Goal: Navigation & Orientation: Find specific page/section

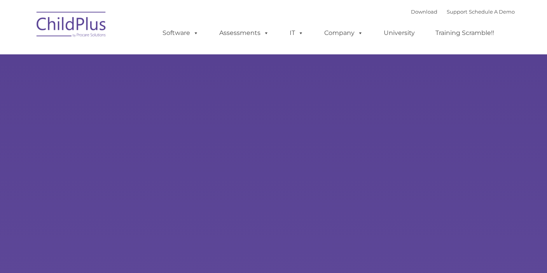
select select "MEDIUM"
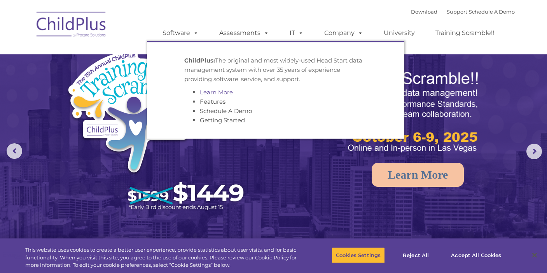
click at [204, 95] on link "Learn More" at bounding box center [216, 92] width 33 height 7
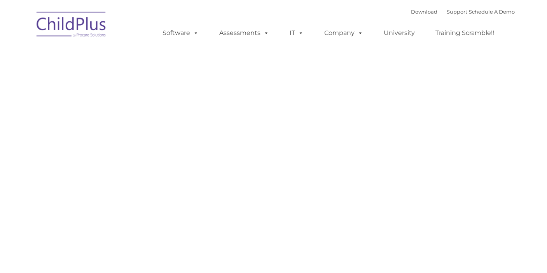
type input ""
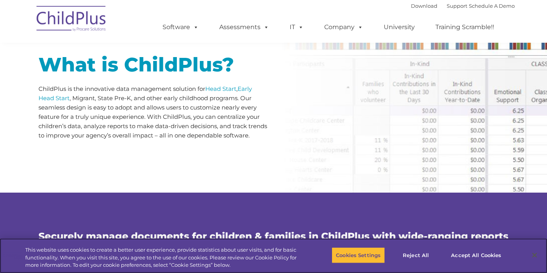
scroll to position [384, 0]
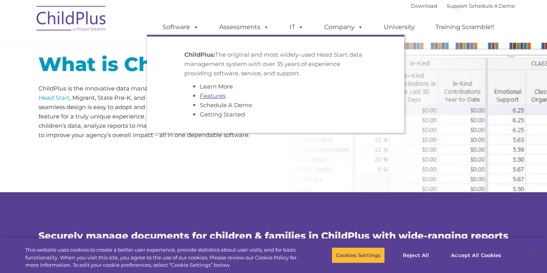
click at [206, 94] on link "Features" at bounding box center [213, 95] width 26 height 7
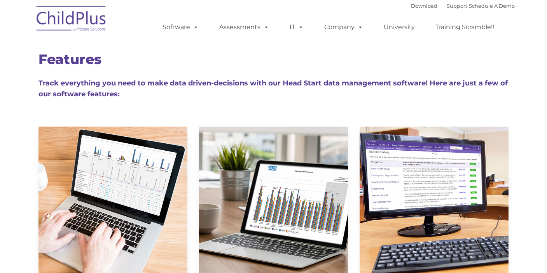
type input ""
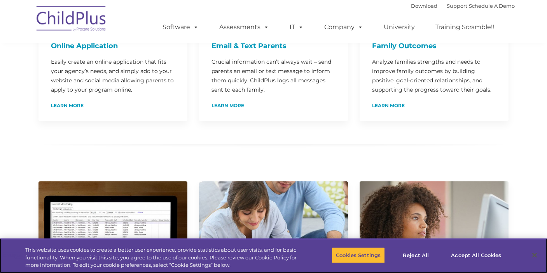
scroll to position [552, 0]
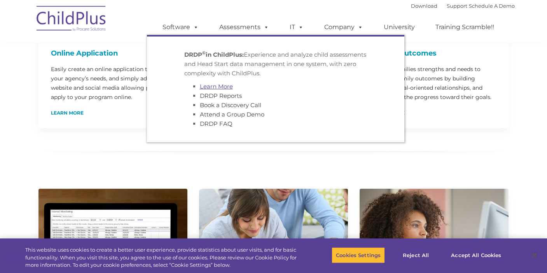
click at [219, 87] on link "Learn More" at bounding box center [216, 86] width 33 height 7
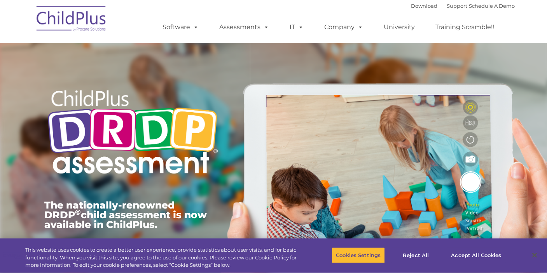
type input ""
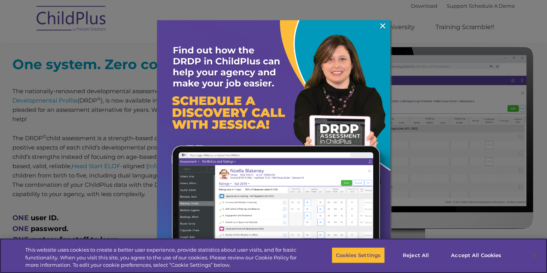
scroll to position [306, 0]
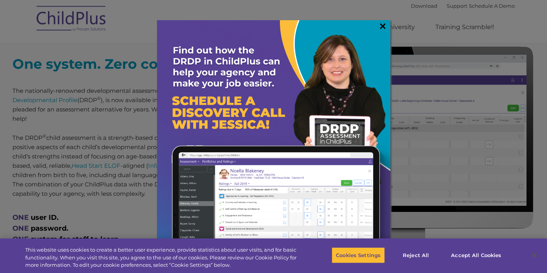
click at [380, 24] on link "×" at bounding box center [382, 26] width 9 height 8
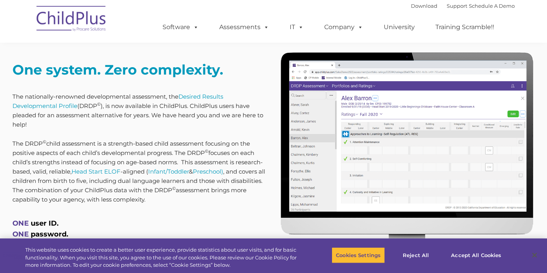
scroll to position [289, 0]
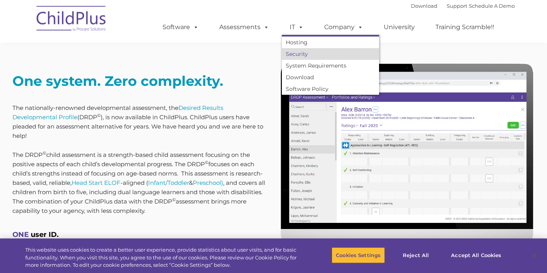
click at [296, 51] on link "Security" at bounding box center [330, 54] width 97 height 12
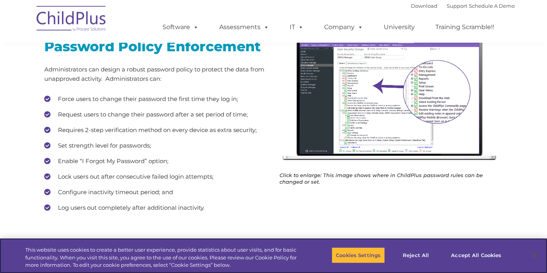
scroll to position [145, 0]
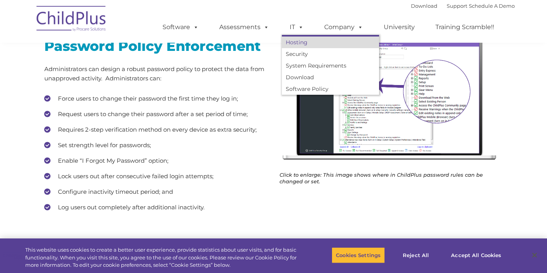
click at [299, 46] on link "Hosting" at bounding box center [330, 43] width 97 height 12
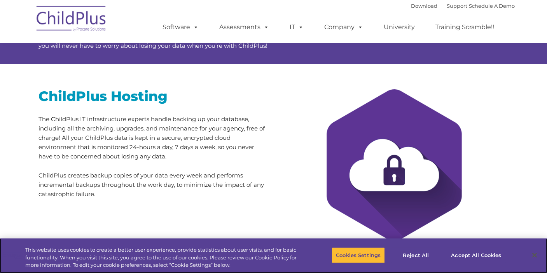
scroll to position [80, 0]
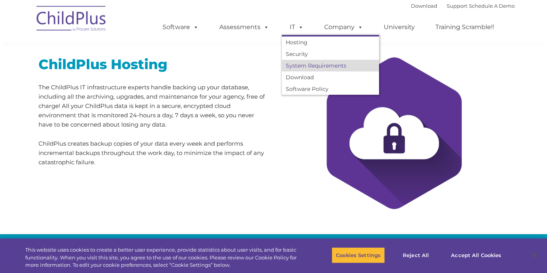
click at [303, 67] on link "System Requirements" at bounding box center [330, 66] width 97 height 12
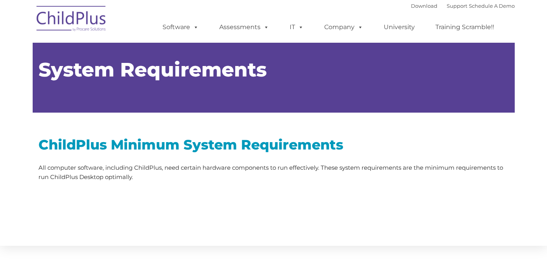
type input ""
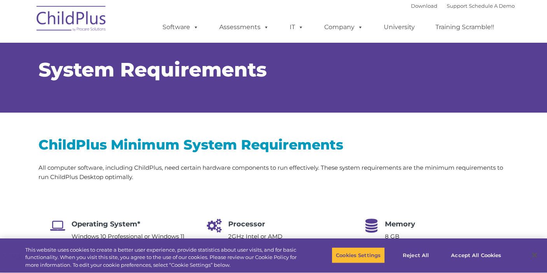
select select "MEDIUM"
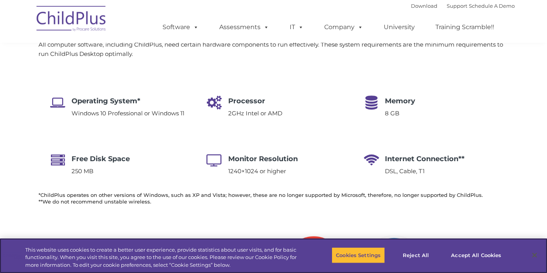
scroll to position [124, 0]
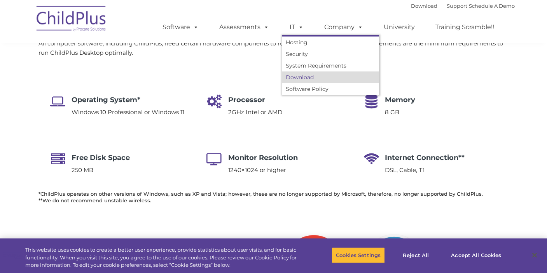
click at [297, 73] on link "Download" at bounding box center [330, 77] width 97 height 12
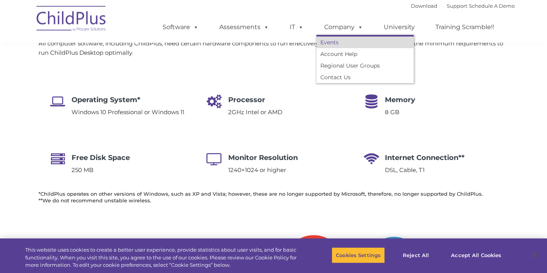
click at [347, 45] on link "Events" at bounding box center [364, 43] width 97 height 12
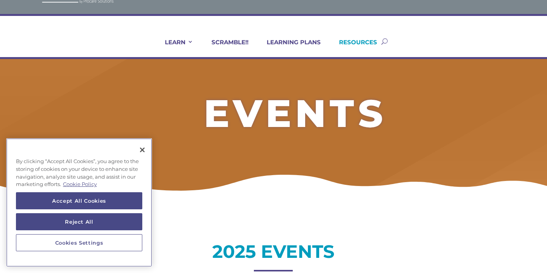
scroll to position [28, 0]
